Goal: Task Accomplishment & Management: Use online tool/utility

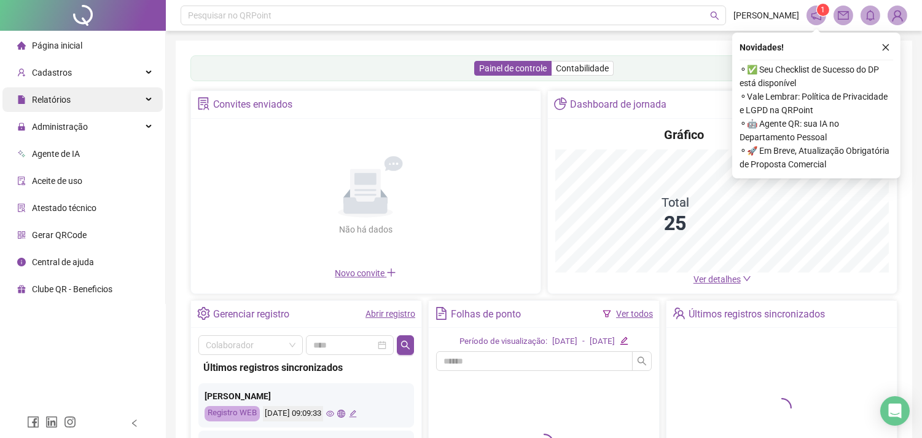
click at [58, 101] on span "Relatórios" at bounding box center [51, 100] width 39 height 10
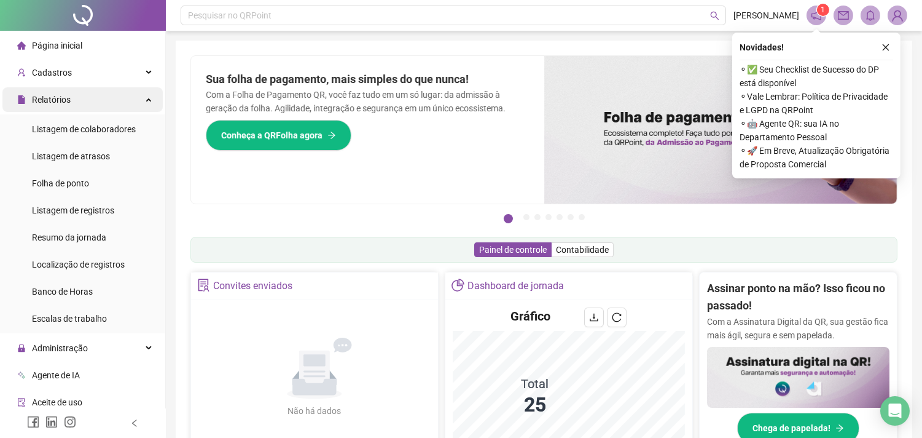
click at [140, 98] on div "Relatórios" at bounding box center [82, 99] width 160 height 25
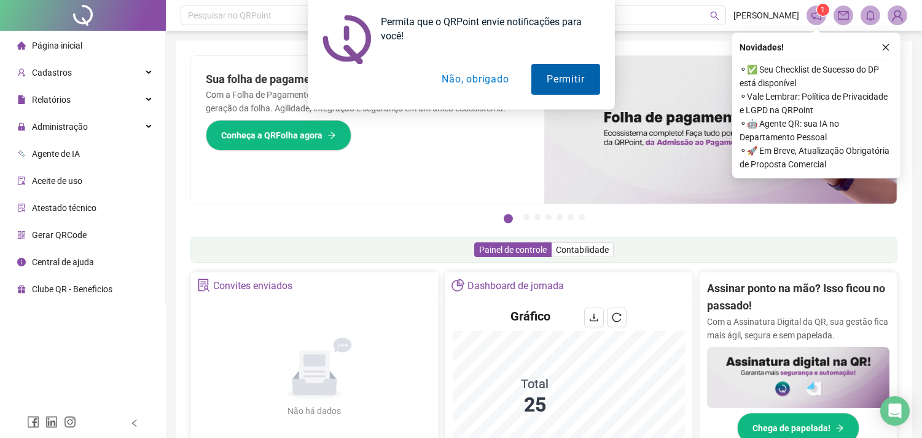
click at [557, 77] on button "Permitir" at bounding box center [566, 79] width 68 height 31
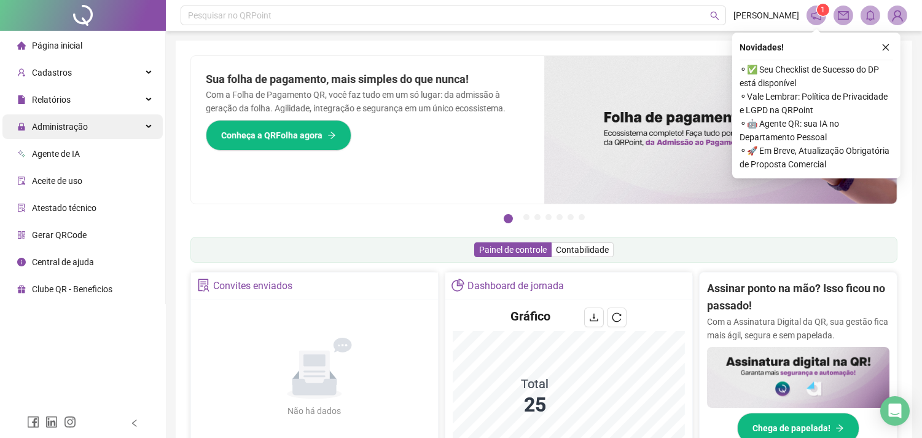
click at [149, 122] on div "Administração" at bounding box center [82, 126] width 160 height 25
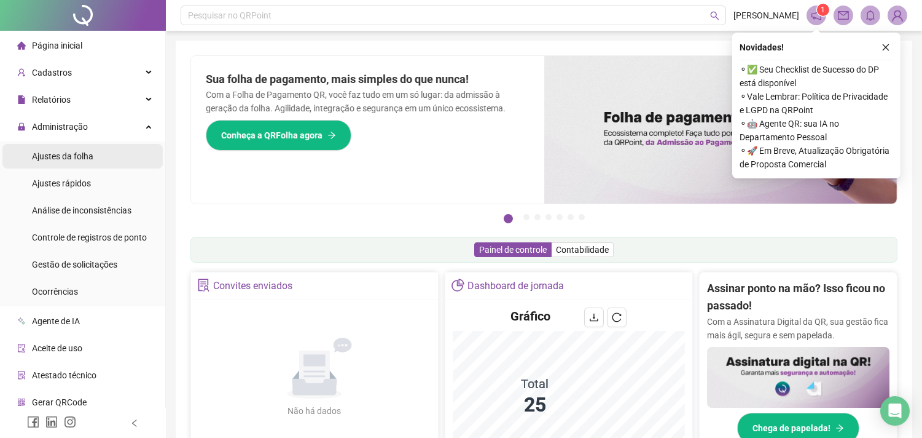
click at [95, 157] on li "Ajustes da folha" at bounding box center [82, 156] width 160 height 25
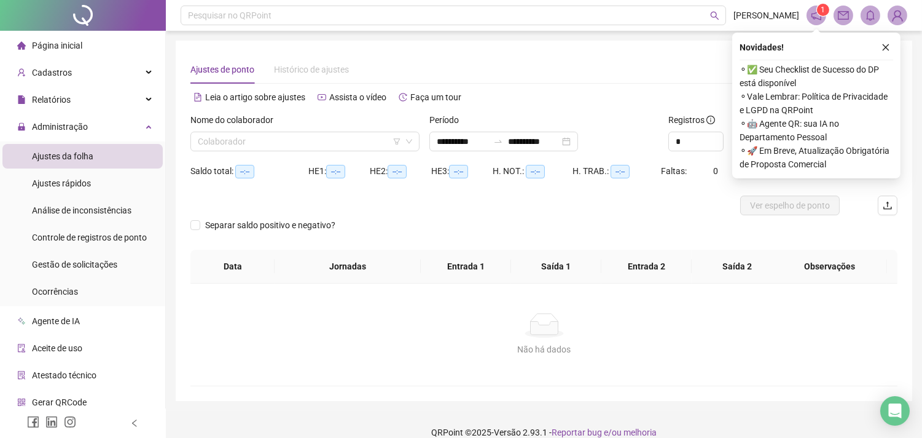
type input "**********"
click at [235, 143] on input "search" at bounding box center [299, 141] width 203 height 18
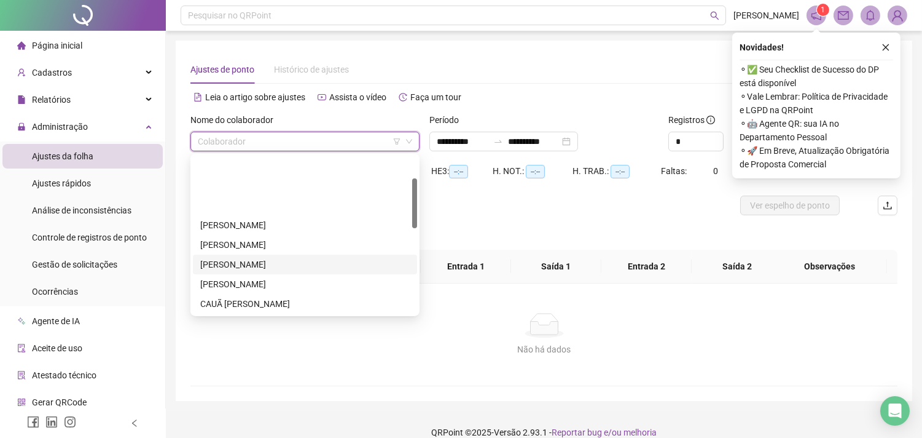
scroll to position [68, 0]
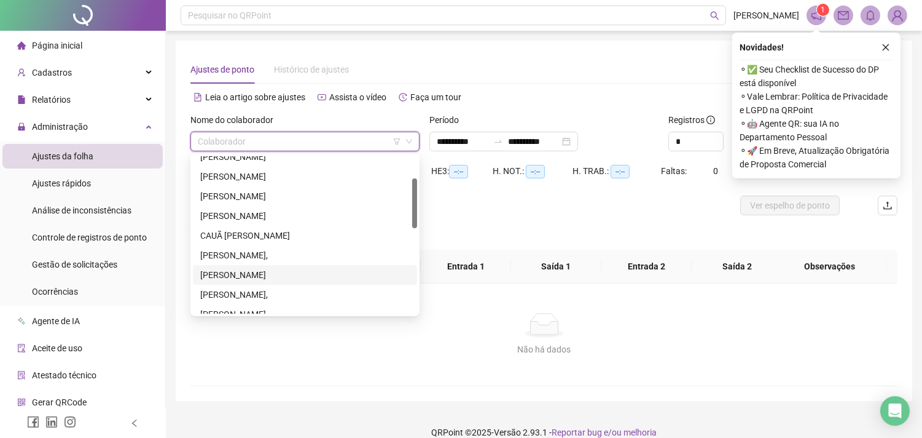
click at [219, 274] on div "[PERSON_NAME]" at bounding box center [305, 275] width 210 height 14
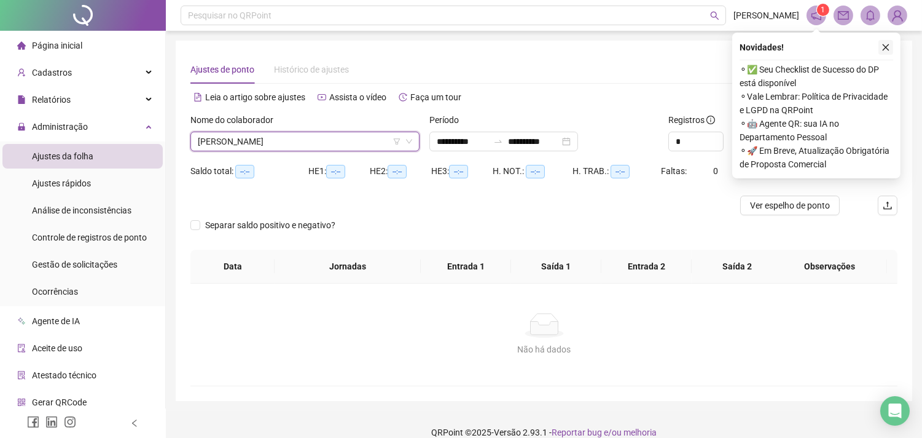
click at [889, 45] on icon "close" at bounding box center [886, 47] width 9 height 9
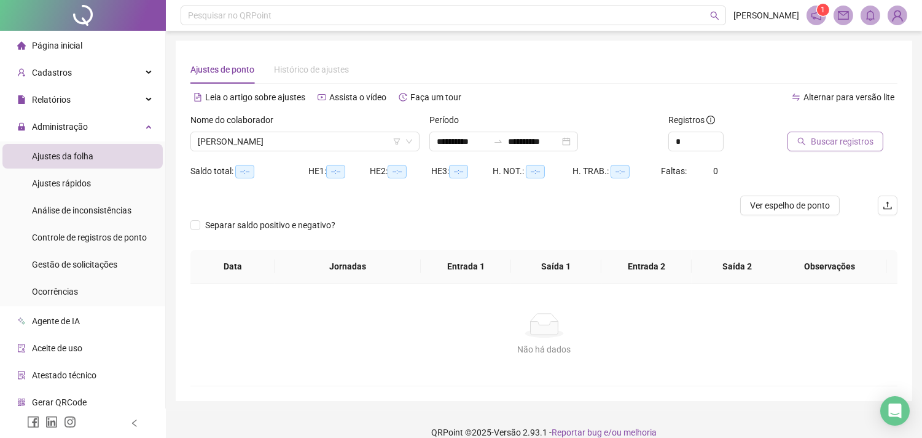
click at [833, 141] on span "Buscar registros" at bounding box center [842, 142] width 63 height 14
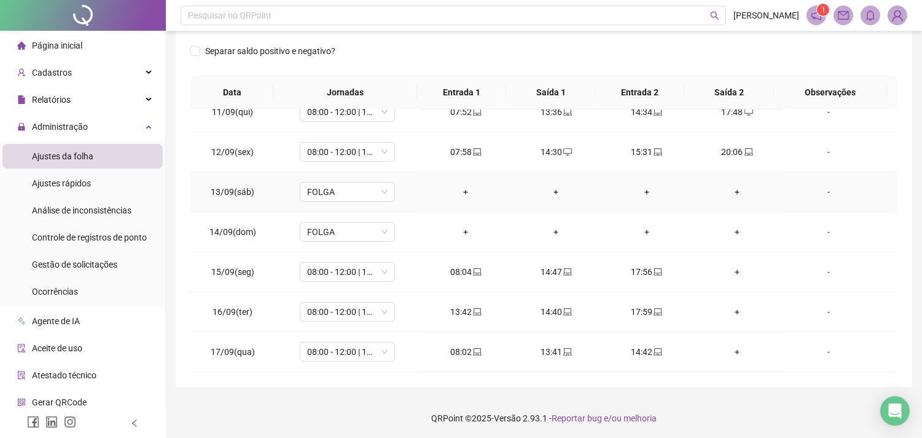
scroll to position [224, 0]
click at [729, 312] on div "+" at bounding box center [737, 311] width 71 height 14
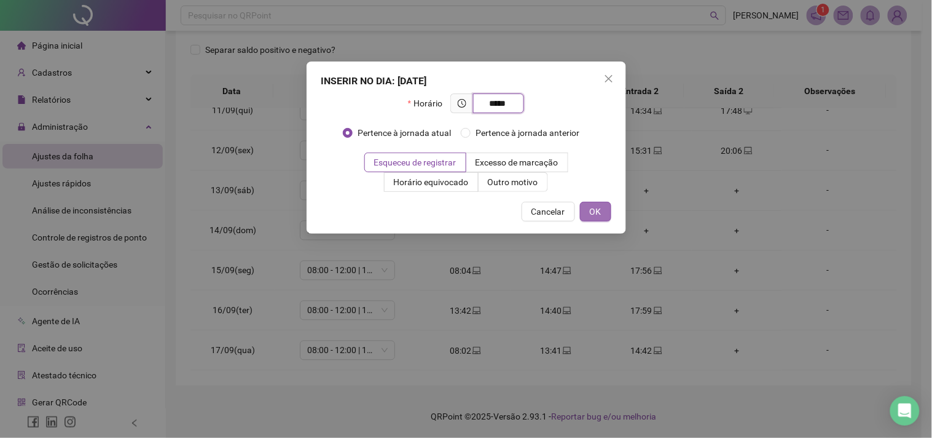
type input "*****"
click at [598, 206] on span "OK" at bounding box center [596, 212] width 12 height 14
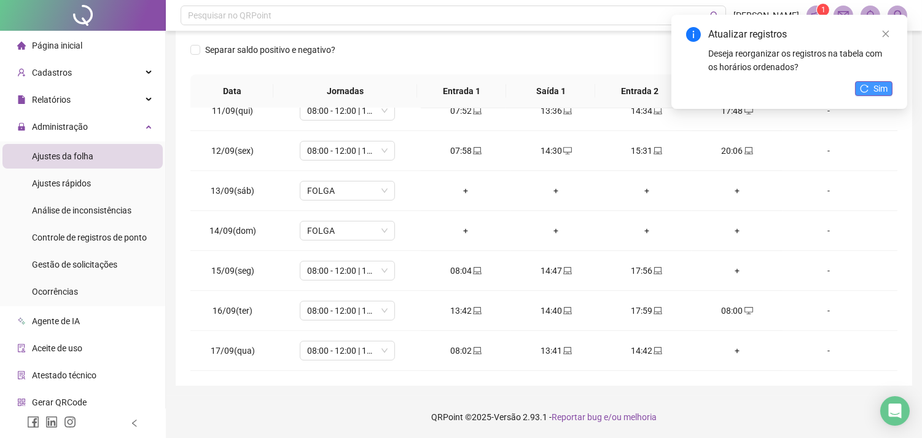
click at [863, 83] on button "Sim" at bounding box center [873, 88] width 37 height 15
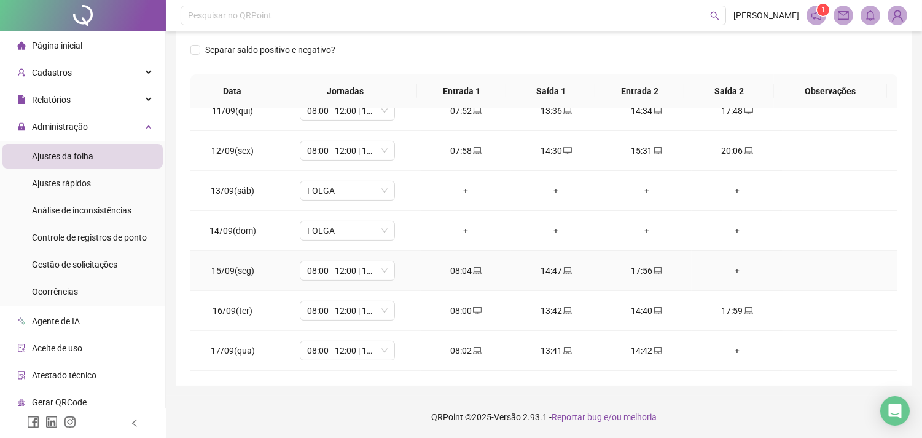
click at [733, 269] on div "+" at bounding box center [737, 271] width 71 height 14
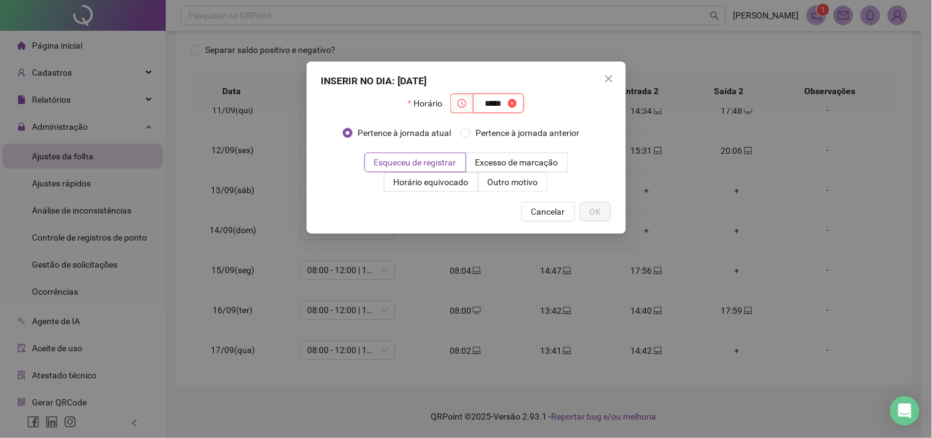
type input "*****"
click at [597, 213] on span "OK" at bounding box center [596, 212] width 12 height 14
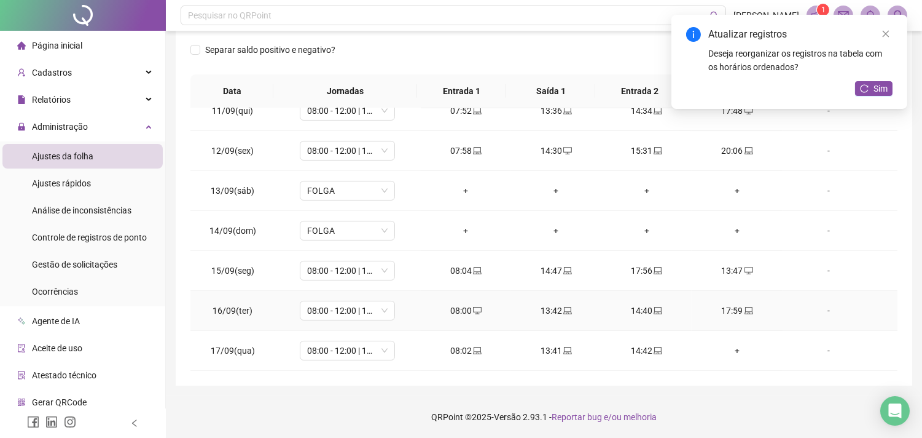
click at [262, 315] on td "16/09(ter)" at bounding box center [233, 311] width 84 height 40
click at [879, 87] on span "Sim" at bounding box center [881, 89] width 14 height 14
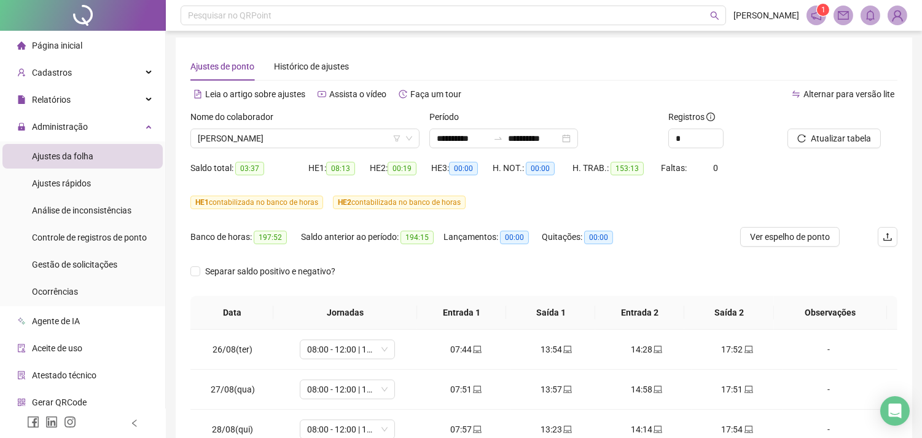
scroll to position [0, 0]
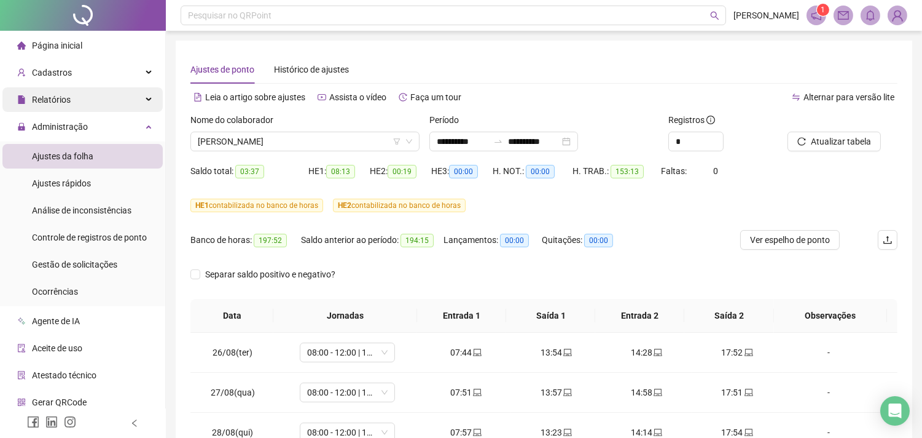
click at [74, 100] on div "Relatórios" at bounding box center [82, 99] width 160 height 25
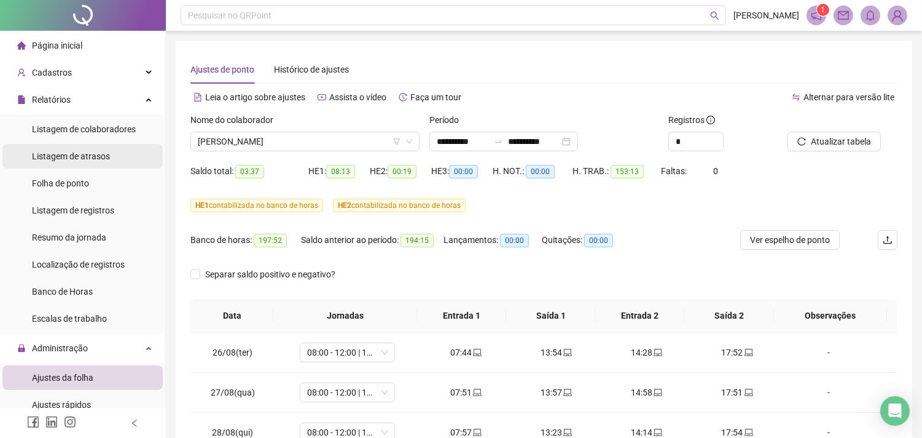
click at [95, 155] on span "Listagem de atrasos" at bounding box center [71, 156] width 78 height 10
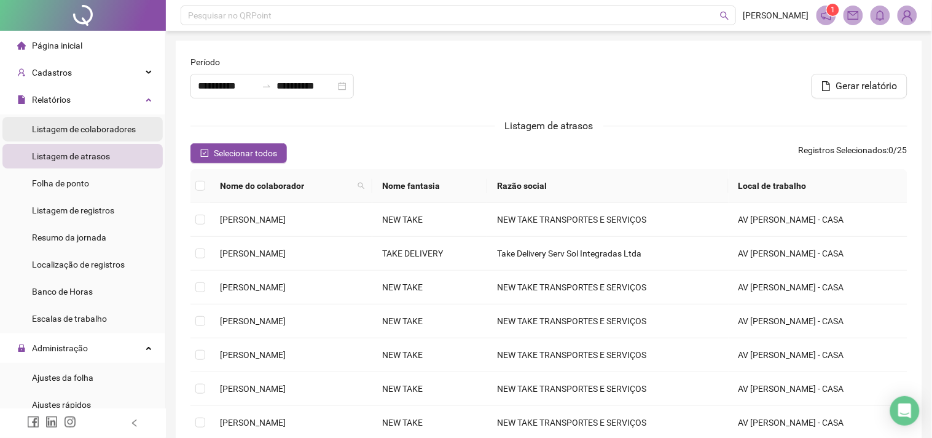
type input "**********"
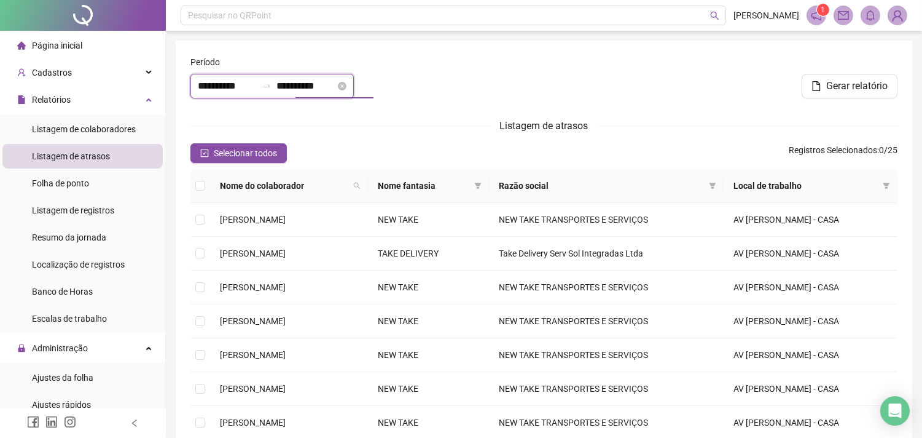
click at [318, 88] on input "**********" at bounding box center [306, 86] width 59 height 15
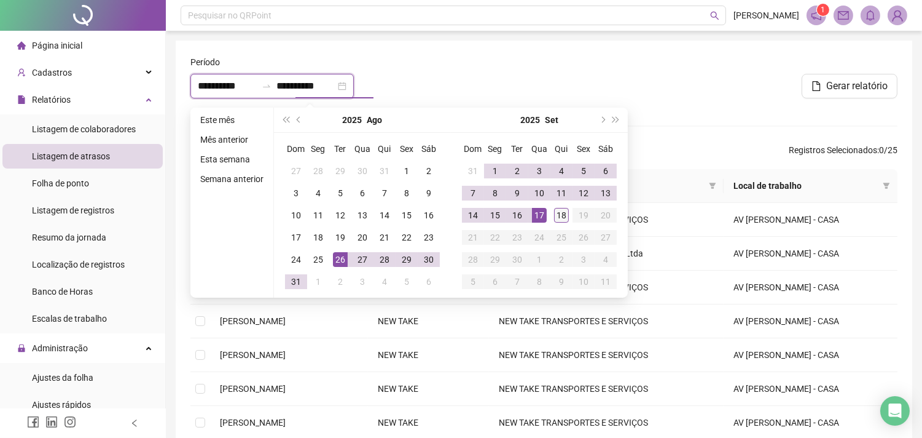
type input "**********"
click at [560, 219] on div "18" at bounding box center [561, 215] width 15 height 15
type input "**********"
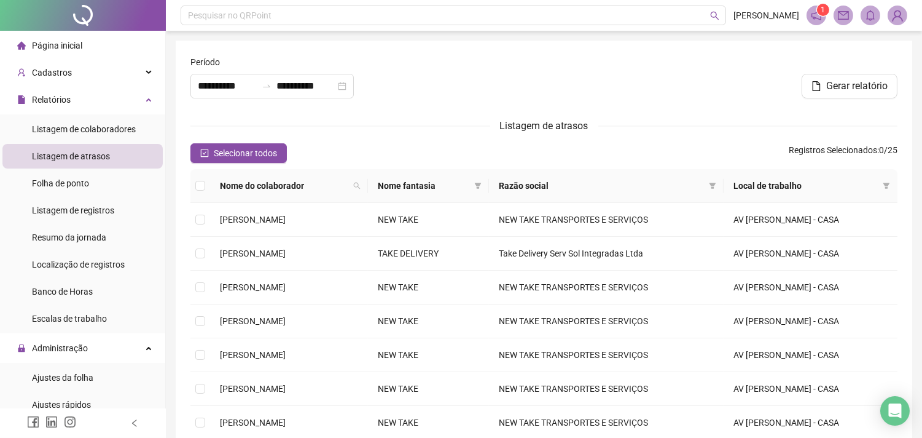
click at [686, 144] on div "Selecionar todos Registros Selecionados : 0 / 25" at bounding box center [544, 153] width 707 height 20
click at [830, 84] on span "Gerar relatório" at bounding box center [857, 86] width 61 height 15
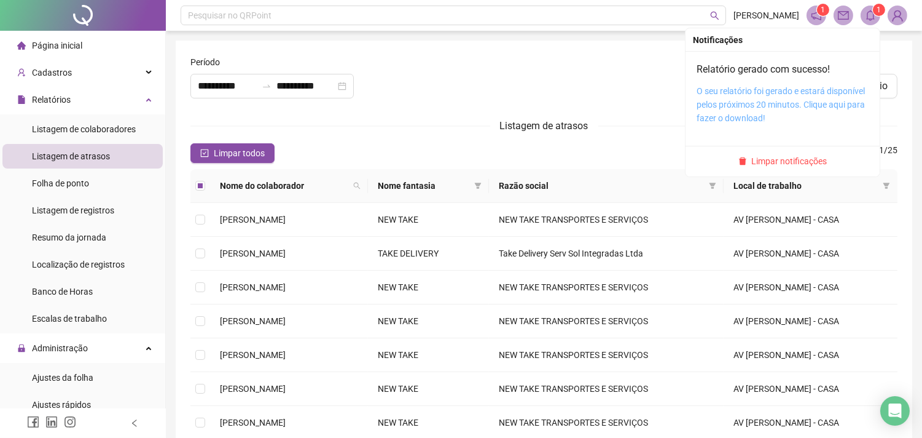
click at [777, 105] on link "O seu relatório foi gerado e estará disponível pelos próximos 20 minutos. Cliqu…" at bounding box center [781, 104] width 168 height 37
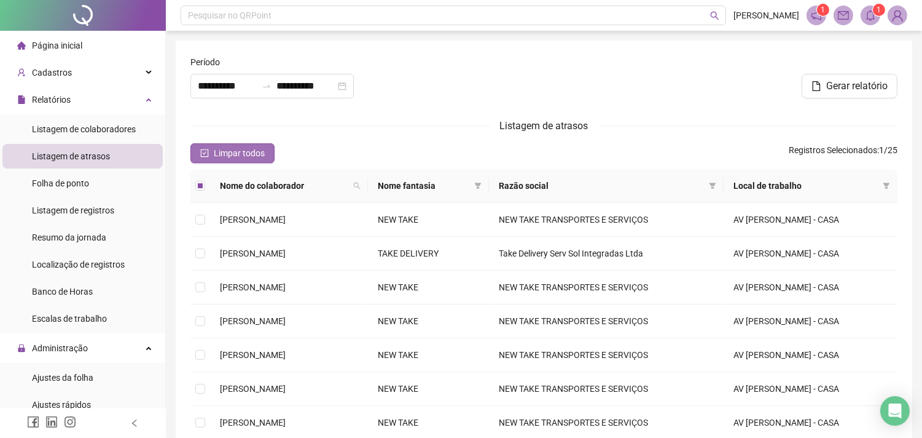
click at [237, 152] on span "Limpar todos" at bounding box center [239, 153] width 51 height 14
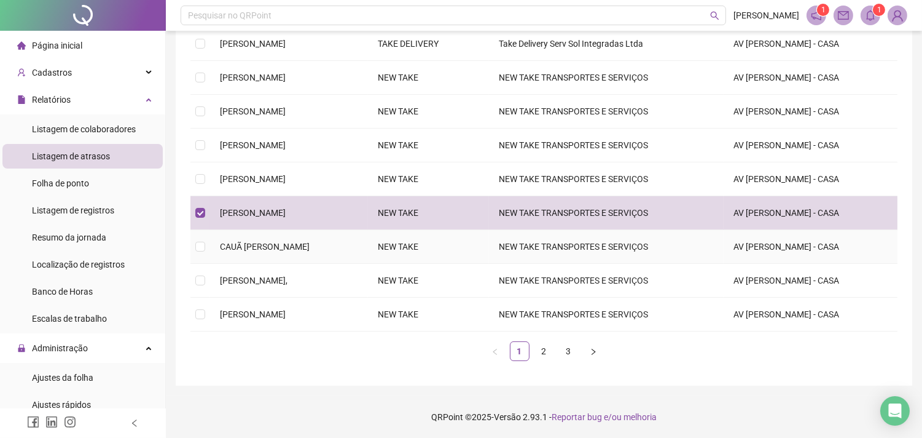
scroll to position [210, 0]
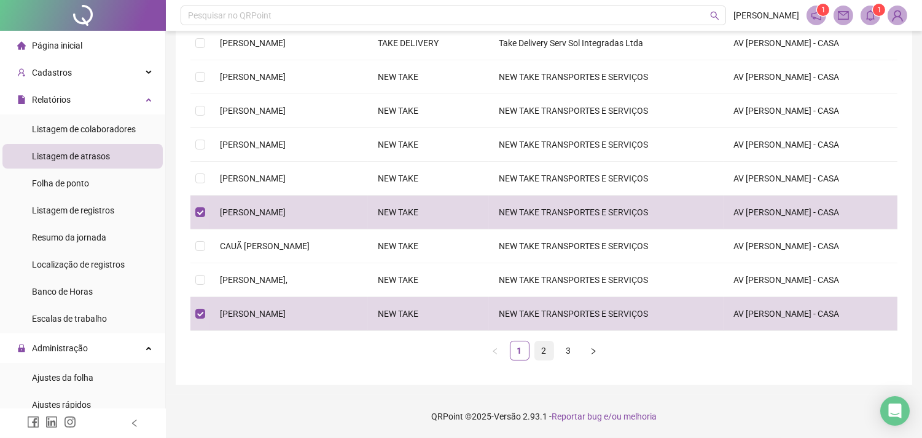
click at [545, 352] on link "2" at bounding box center [544, 350] width 18 height 18
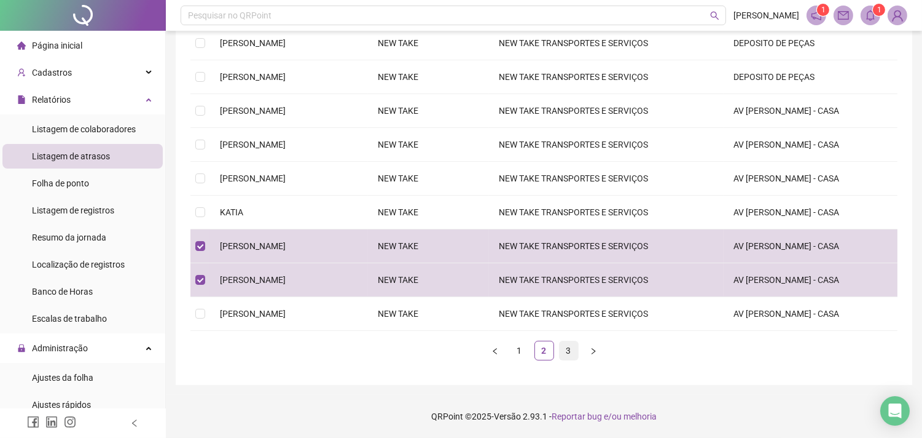
click at [567, 352] on link "3" at bounding box center [569, 350] width 18 height 18
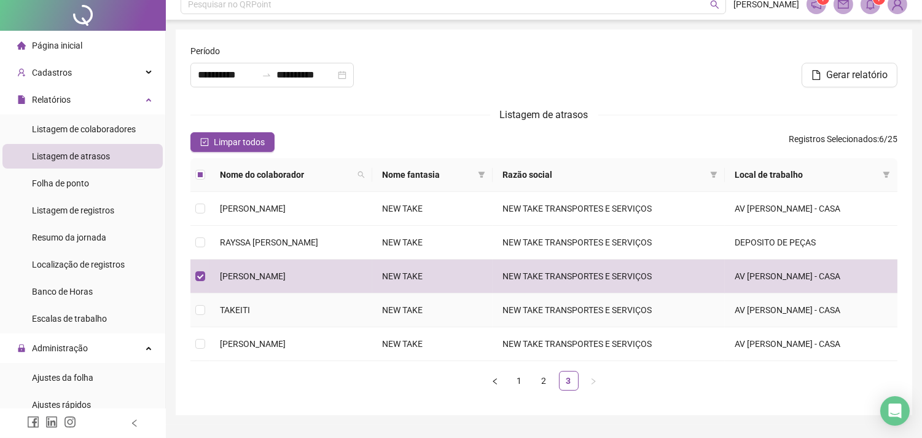
scroll to position [0, 0]
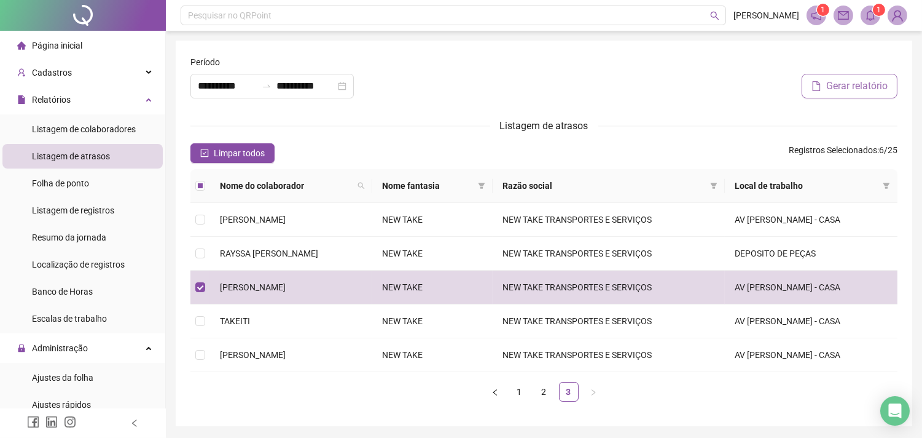
click at [855, 85] on span "Gerar relatório" at bounding box center [857, 86] width 61 height 15
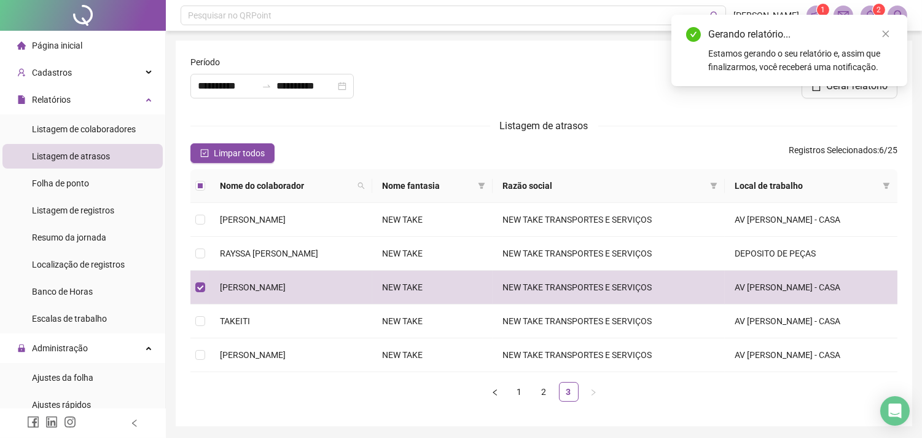
click at [791, 58] on div "Estamos gerando o seu relatório e, assim que finalizarmos, você receberá uma no…" at bounding box center [801, 60] width 184 height 27
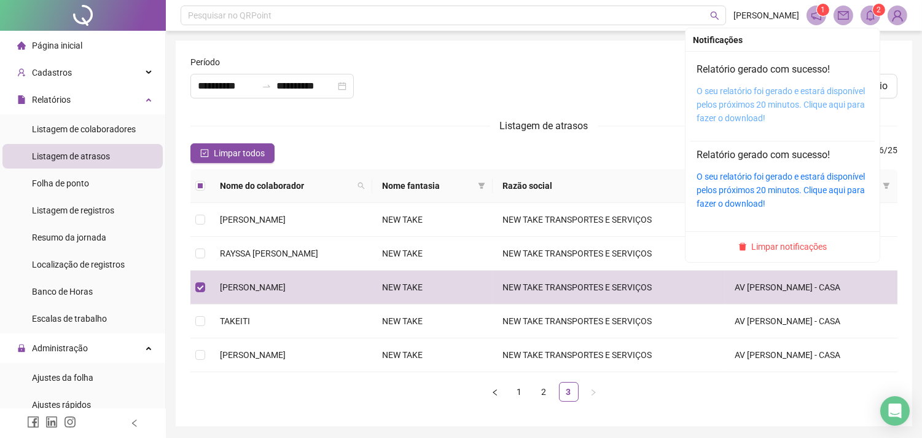
click at [814, 103] on link "O seu relatório foi gerado e estará disponível pelos próximos 20 minutos. Cliqu…" at bounding box center [781, 104] width 168 height 37
